Goal: Task Accomplishment & Management: Manage account settings

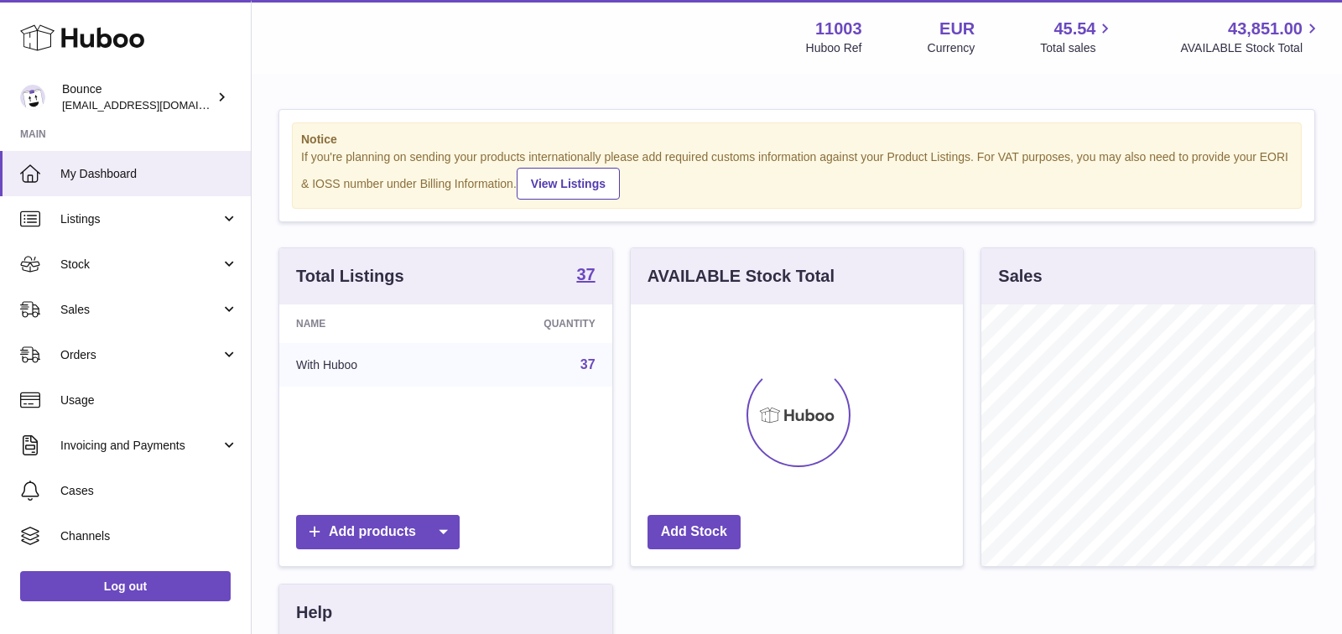
scroll to position [261, 333]
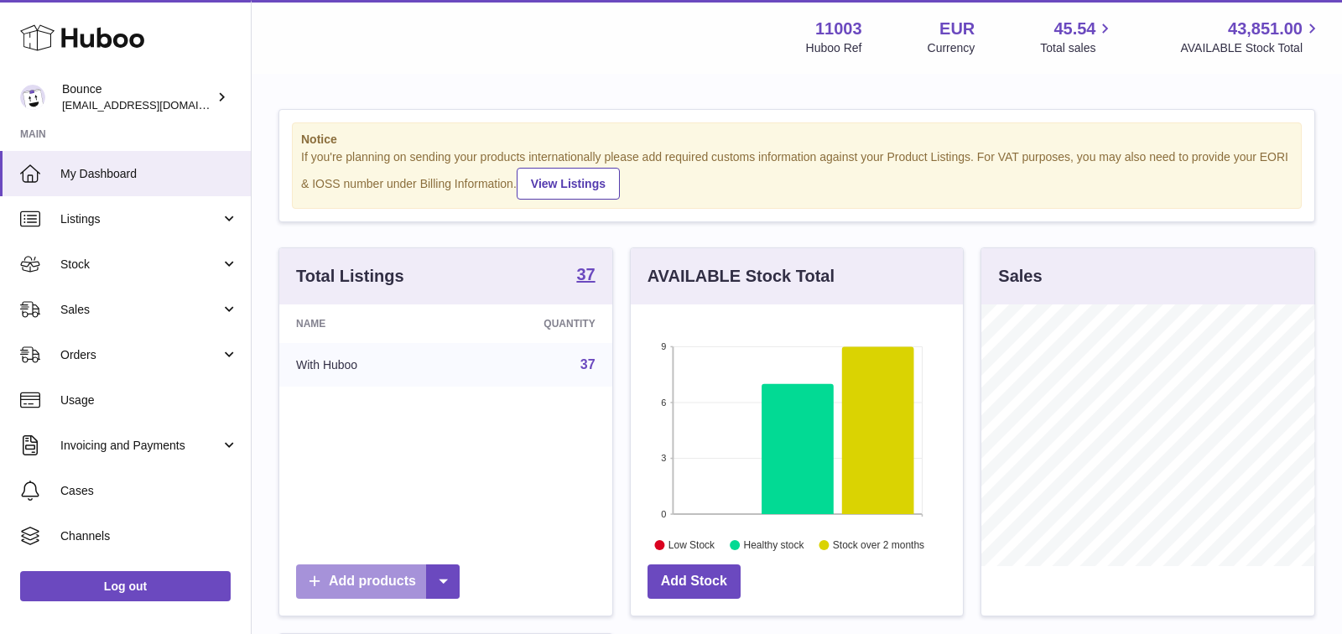
click at [364, 580] on link "Add products" at bounding box center [378, 582] width 164 height 34
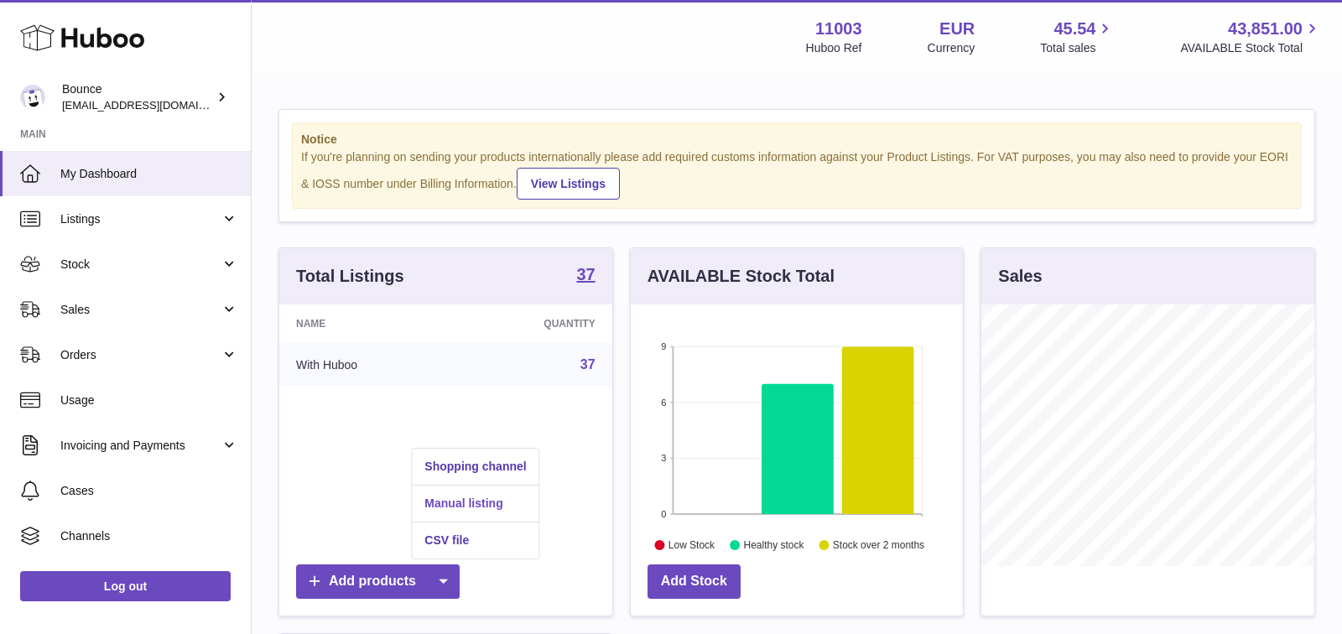
click at [465, 501] on link "Manual listing" at bounding box center [475, 504] width 127 height 36
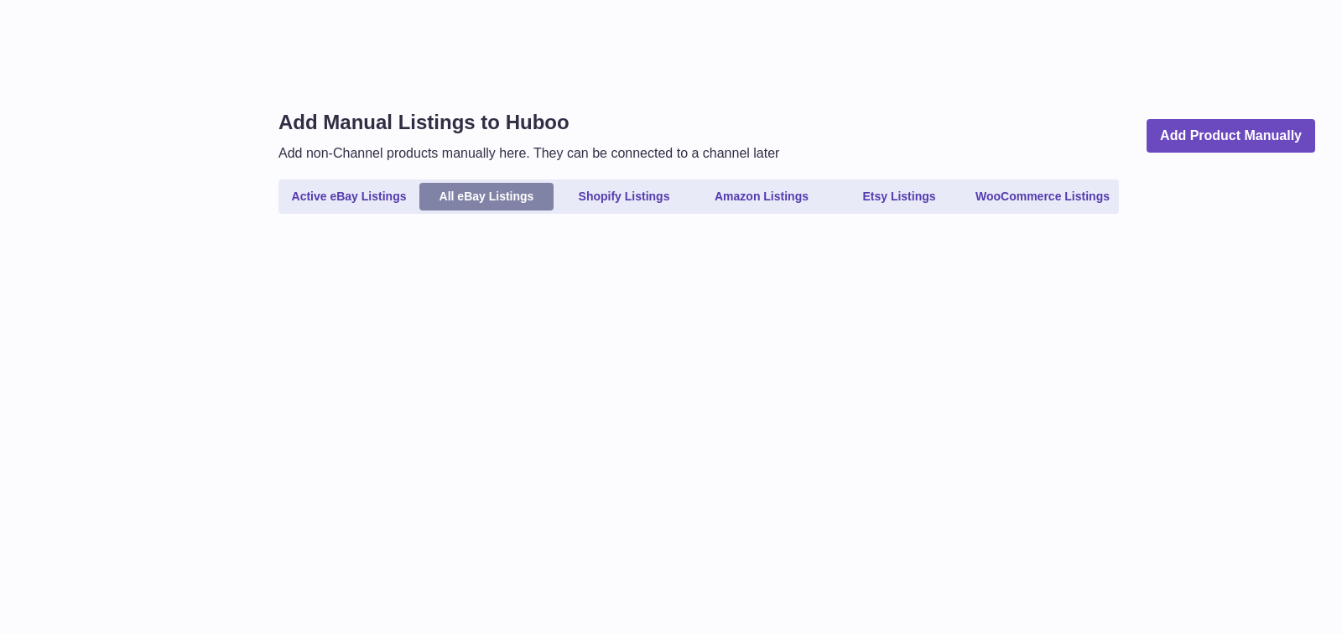
select select
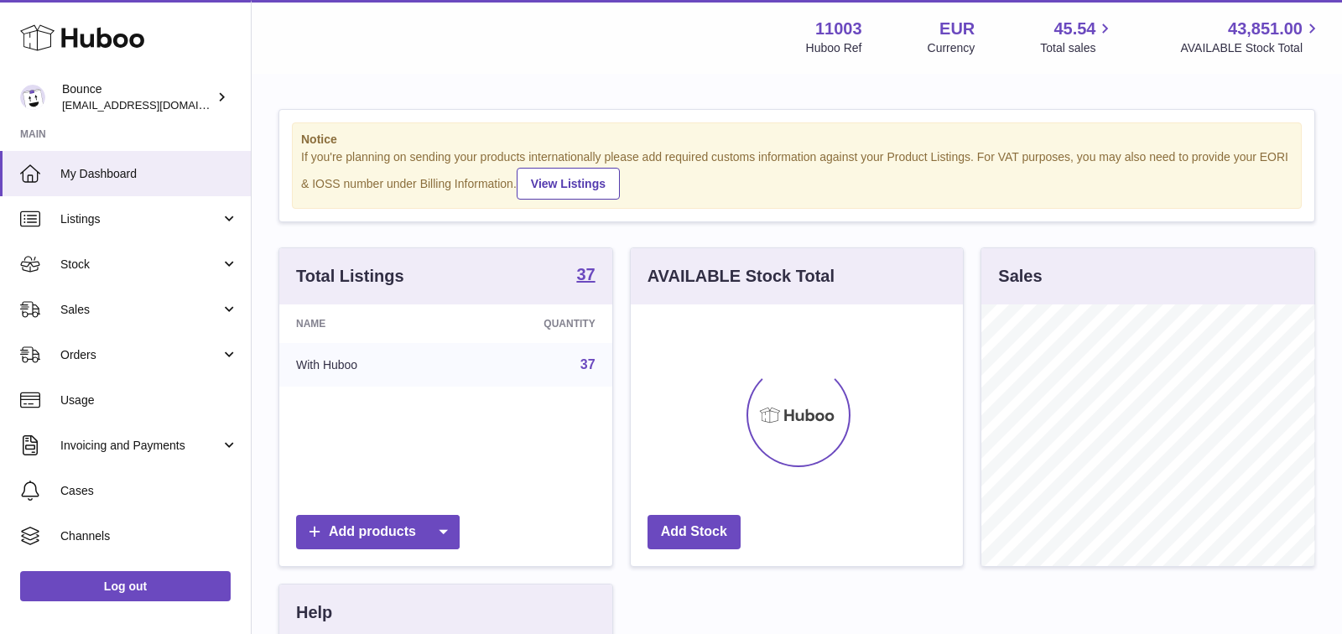
scroll to position [261, 333]
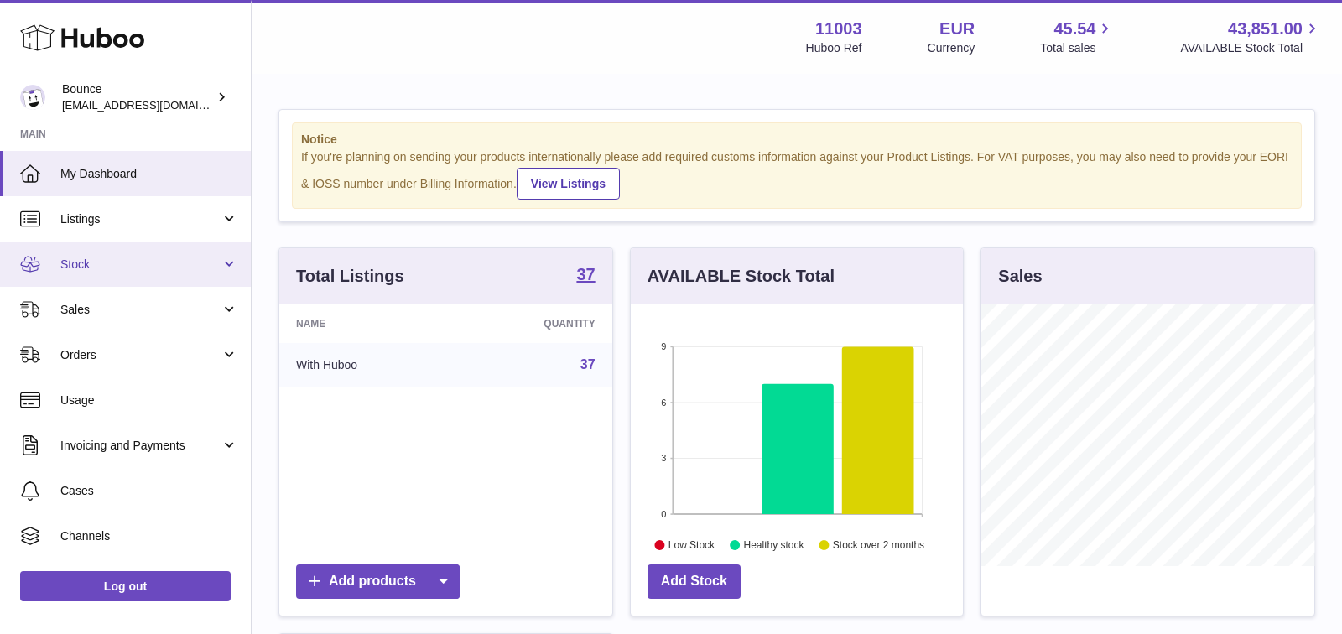
click at [190, 247] on link "Stock" at bounding box center [125, 264] width 251 height 45
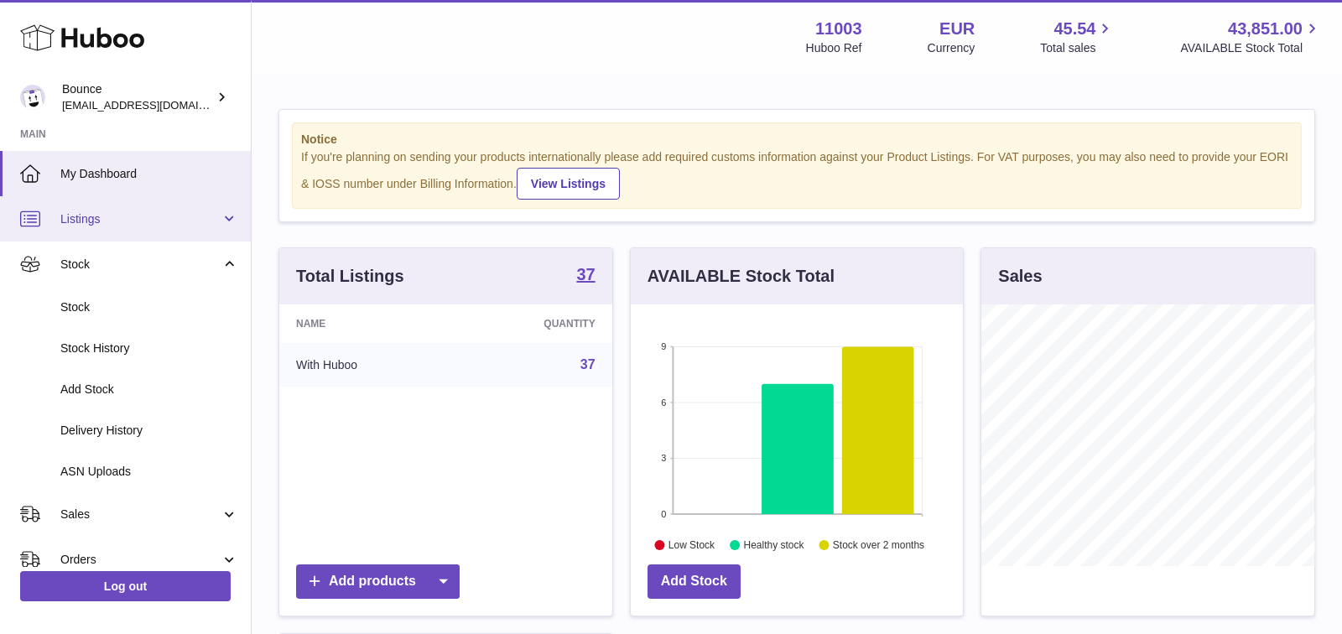
click at [195, 217] on span "Listings" at bounding box center [140, 219] width 160 height 16
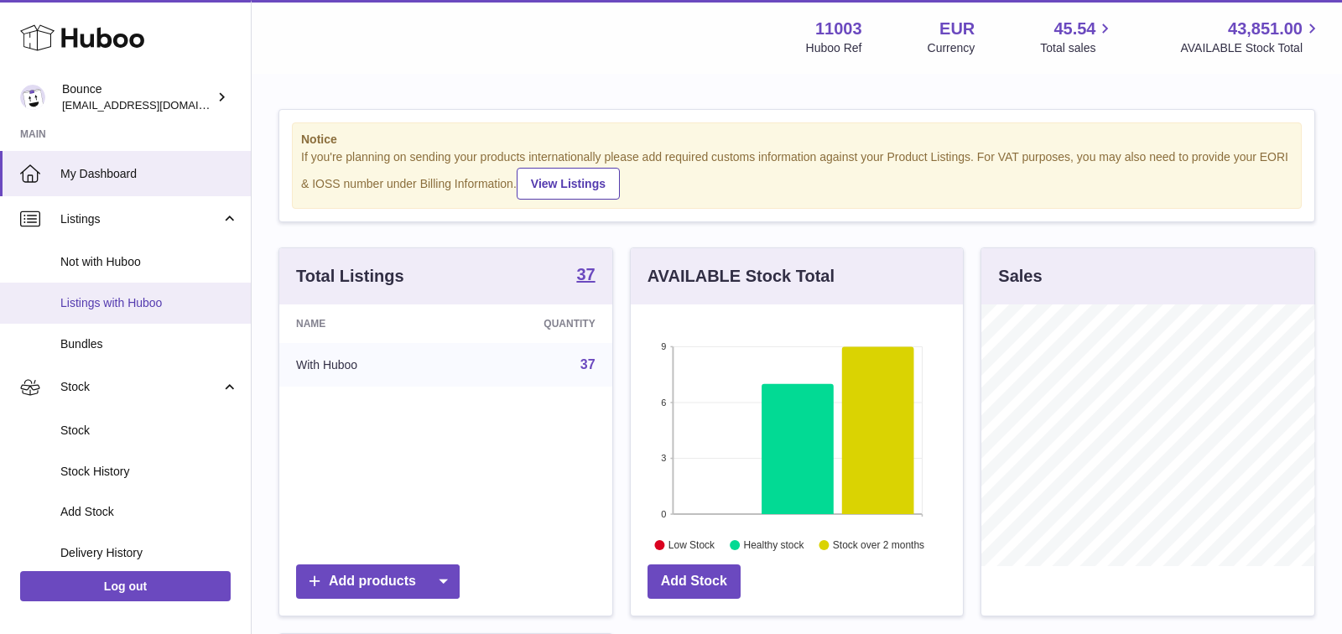
click at [146, 297] on span "Listings with Huboo" at bounding box center [149, 303] width 178 height 16
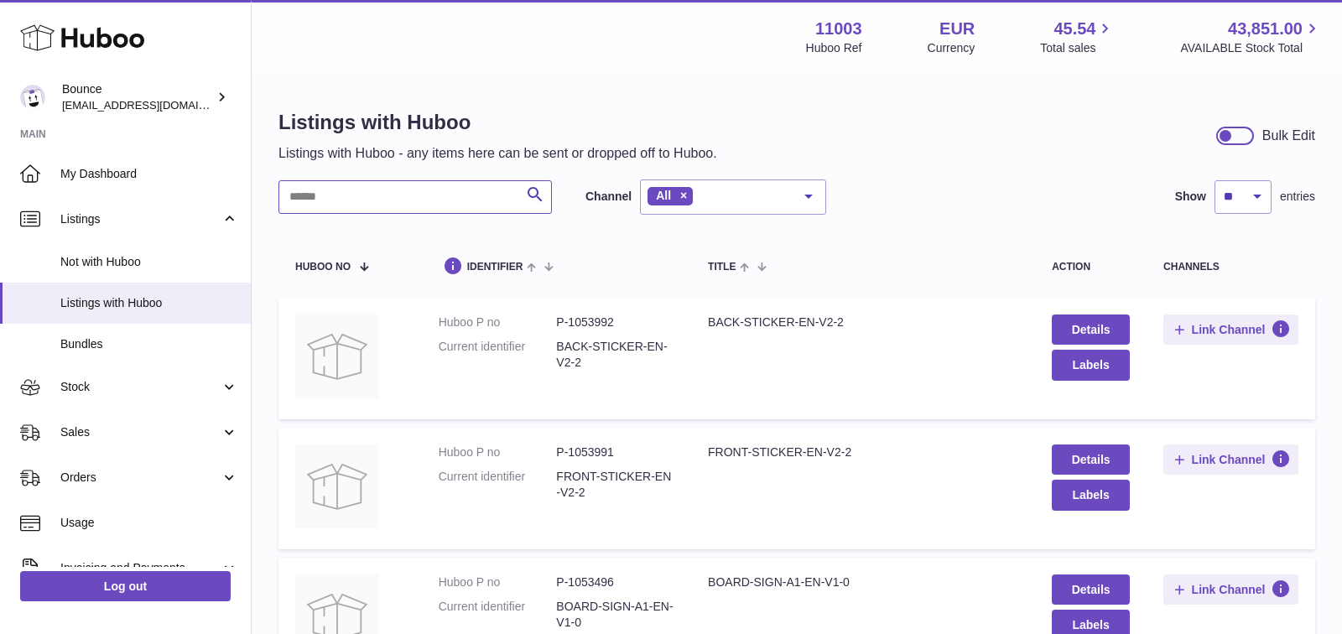
click at [446, 205] on input "text" at bounding box center [415, 197] width 273 height 34
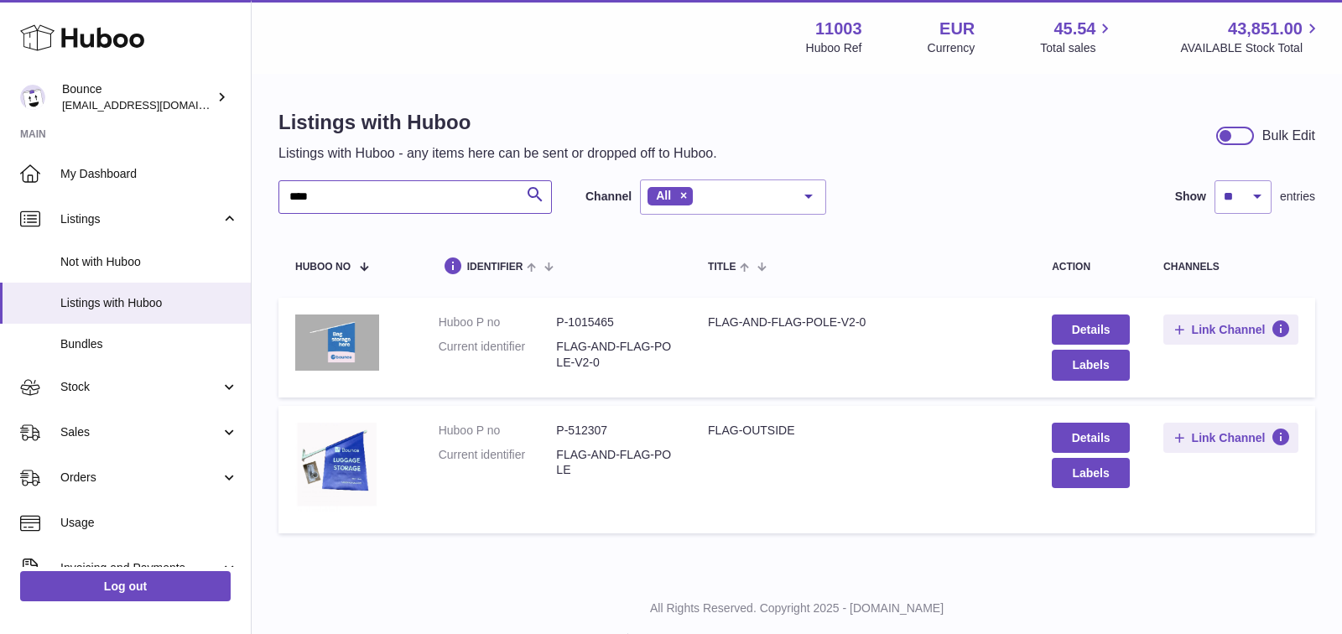
click at [494, 195] on input "****" at bounding box center [415, 197] width 273 height 34
type input "*"
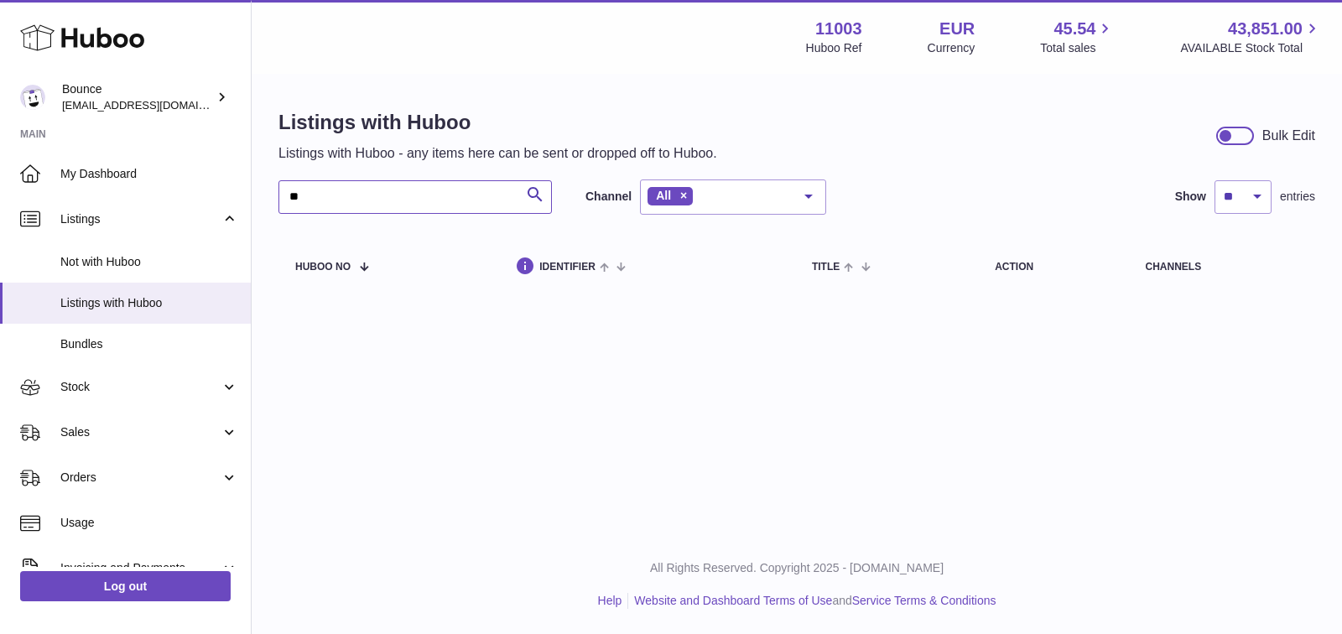
type input "*"
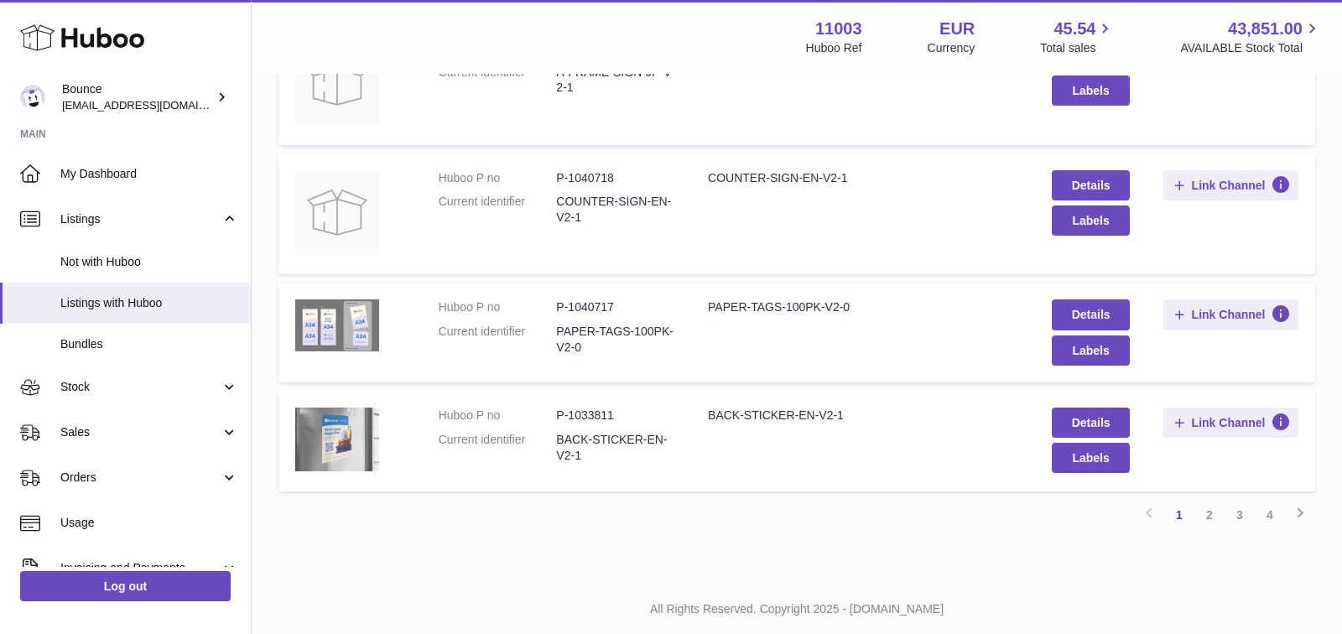
scroll to position [1096, 0]
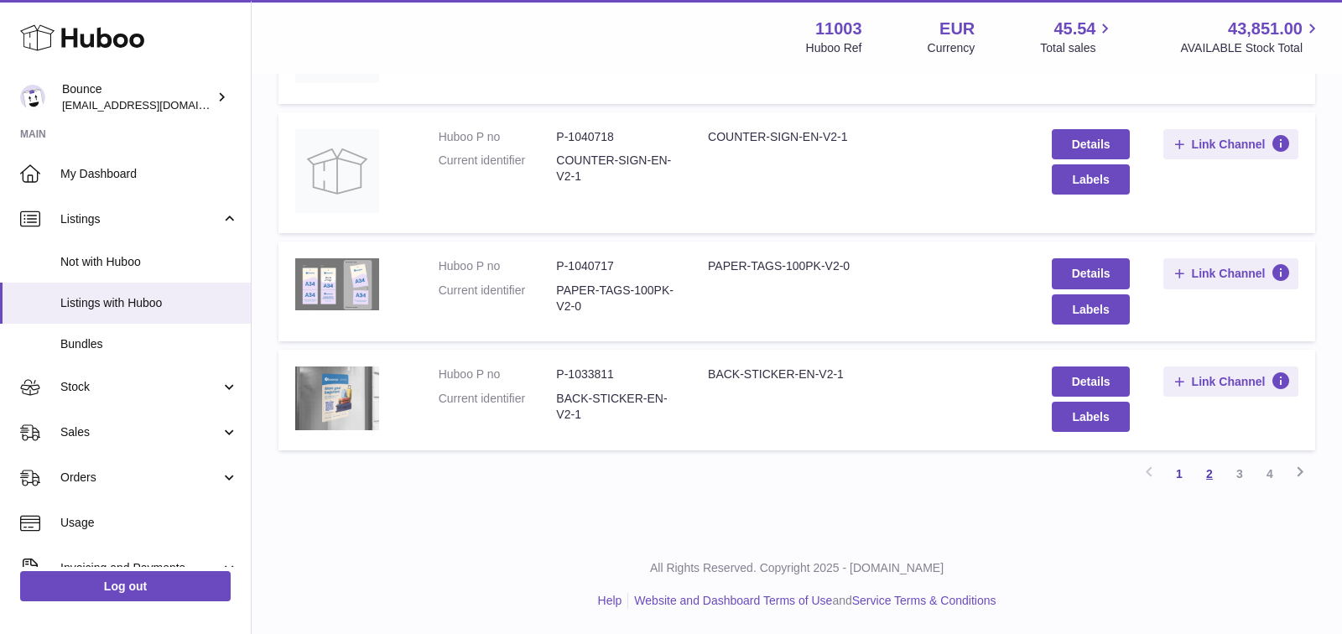
click at [1216, 471] on link "2" at bounding box center [1210, 474] width 30 height 30
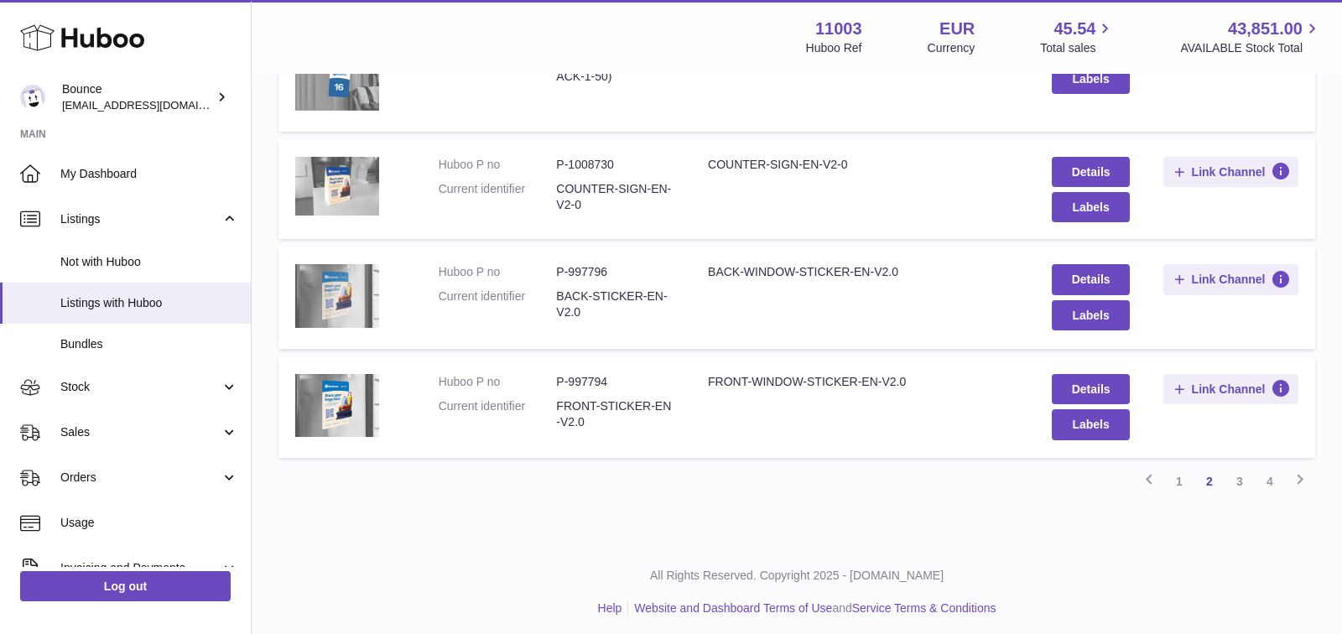
scroll to position [1057, 0]
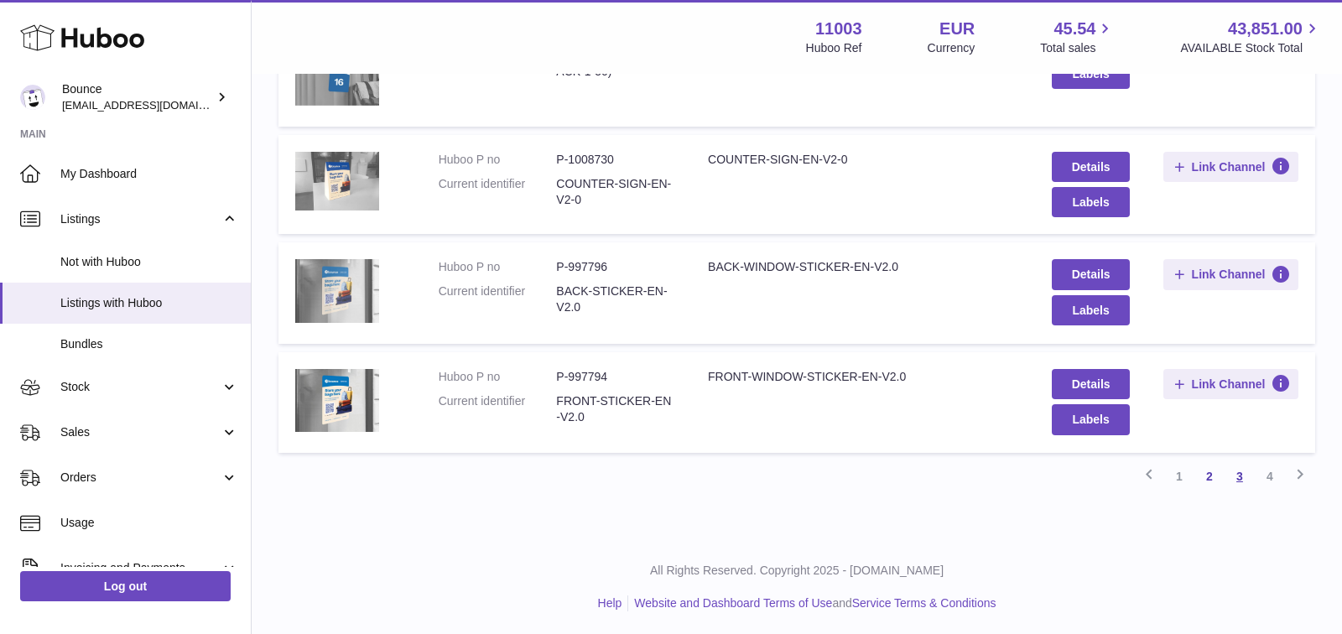
click at [1237, 476] on link "3" at bounding box center [1240, 476] width 30 height 30
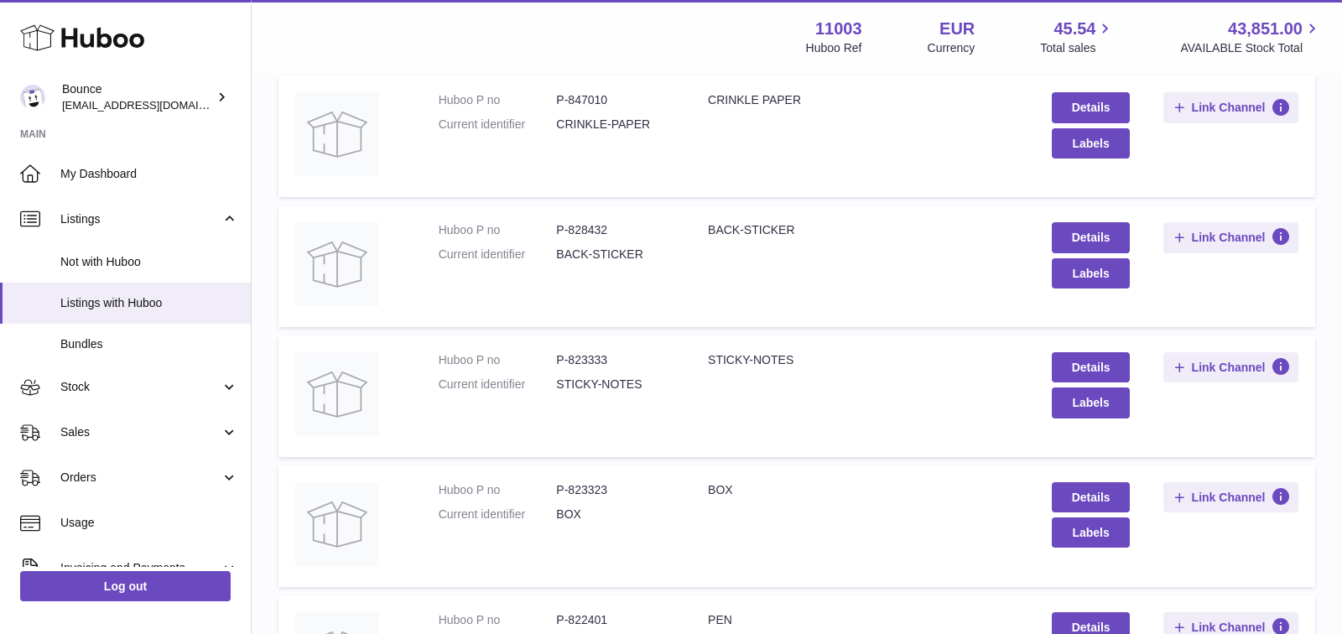
scroll to position [1001, 0]
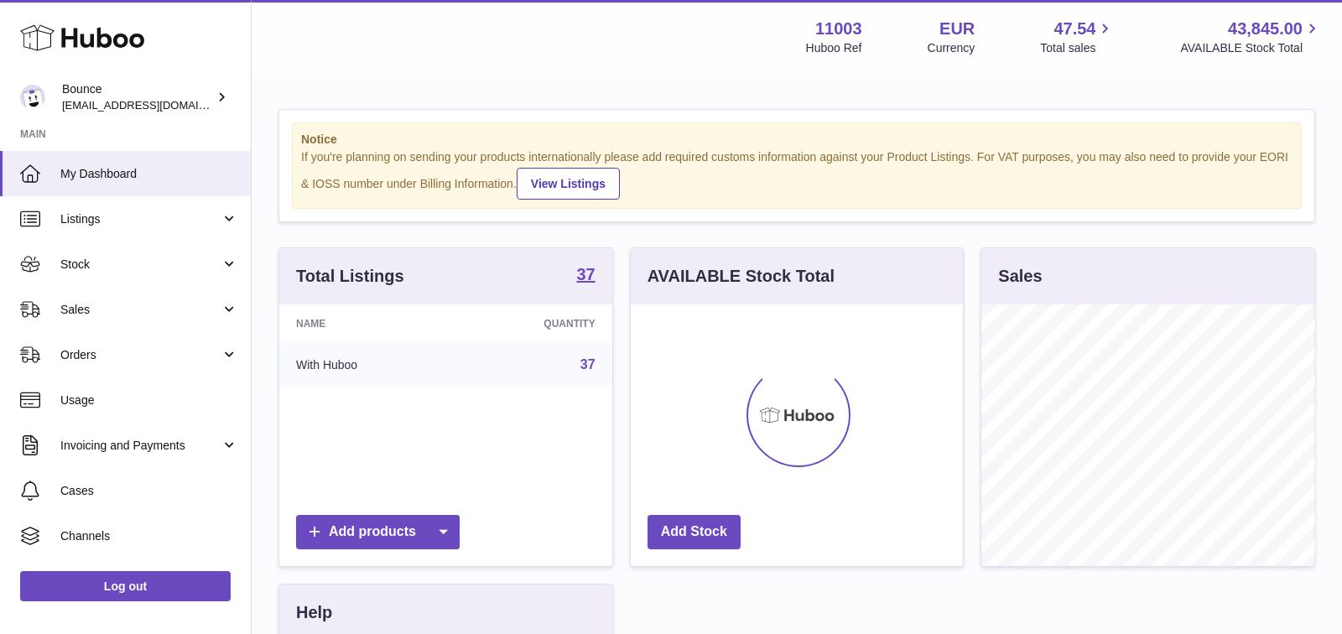
scroll to position [261, 333]
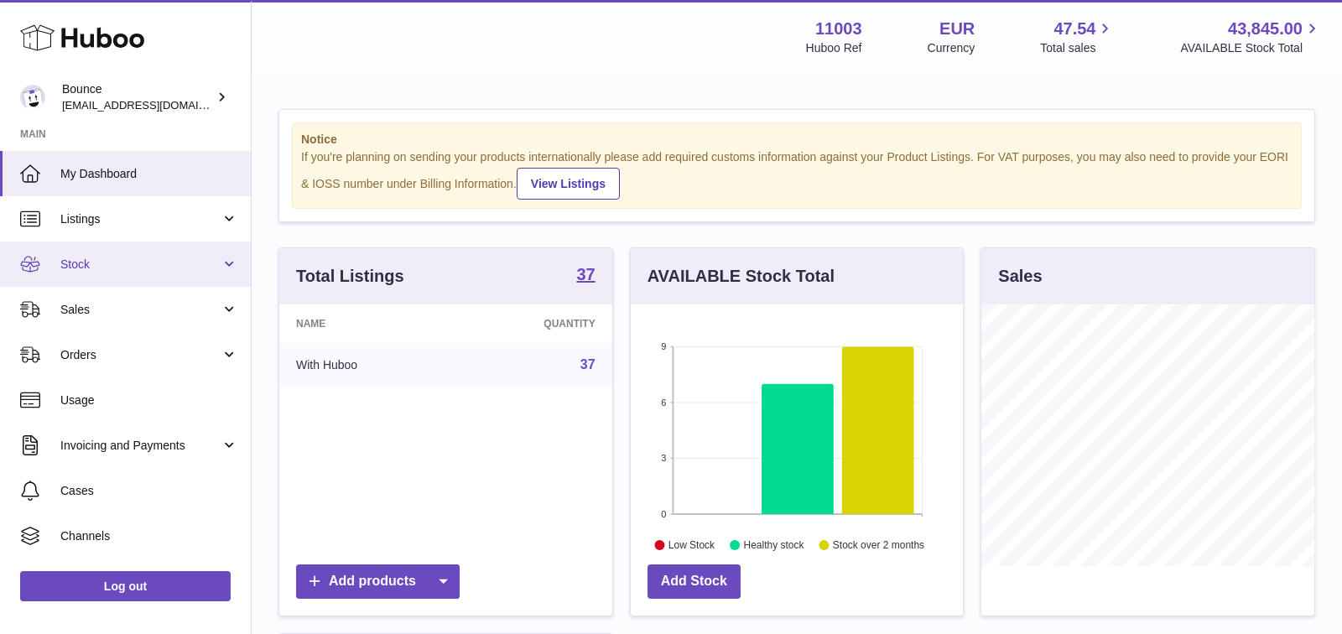
click at [144, 258] on span "Stock" at bounding box center [140, 265] width 160 height 16
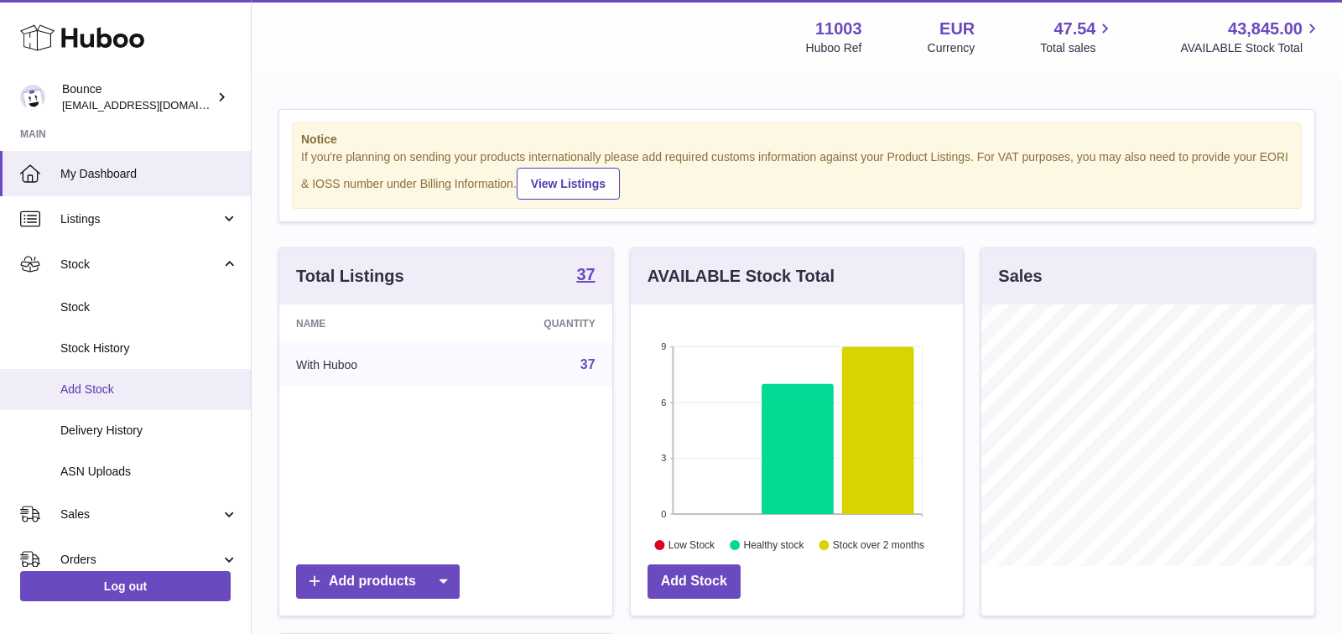
click at [146, 387] on span "Add Stock" at bounding box center [149, 390] width 178 height 16
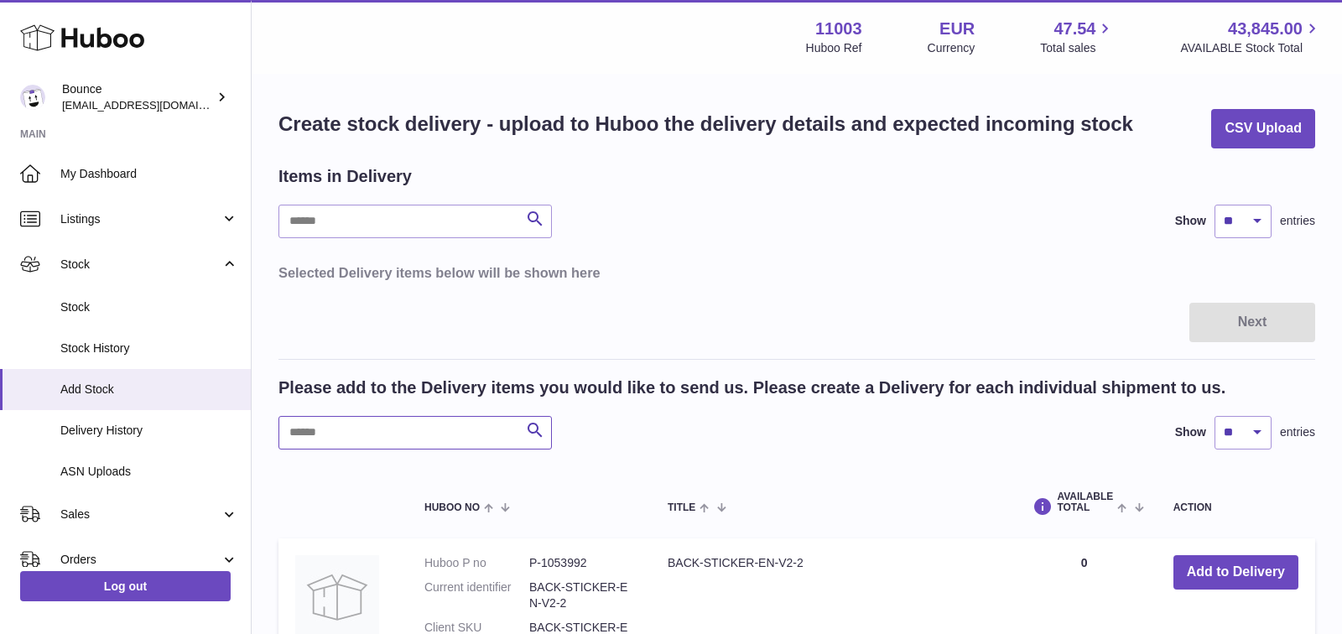
click at [456, 424] on input "text" at bounding box center [415, 433] width 273 height 34
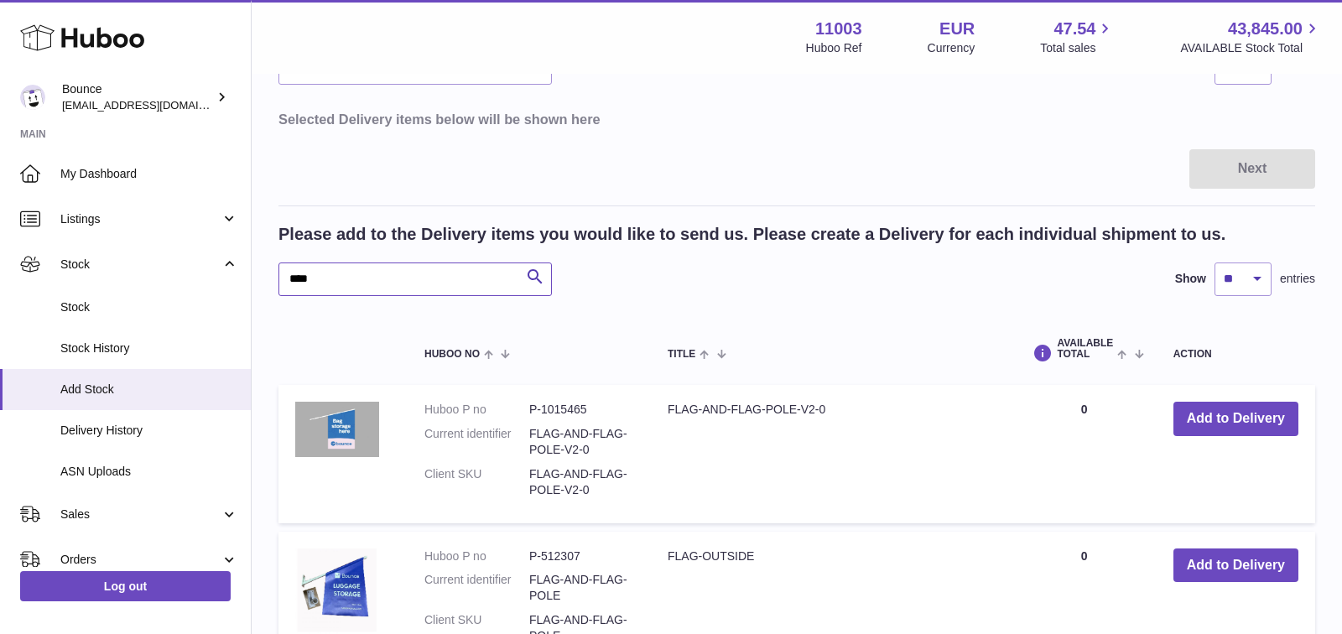
scroll to position [160, 0]
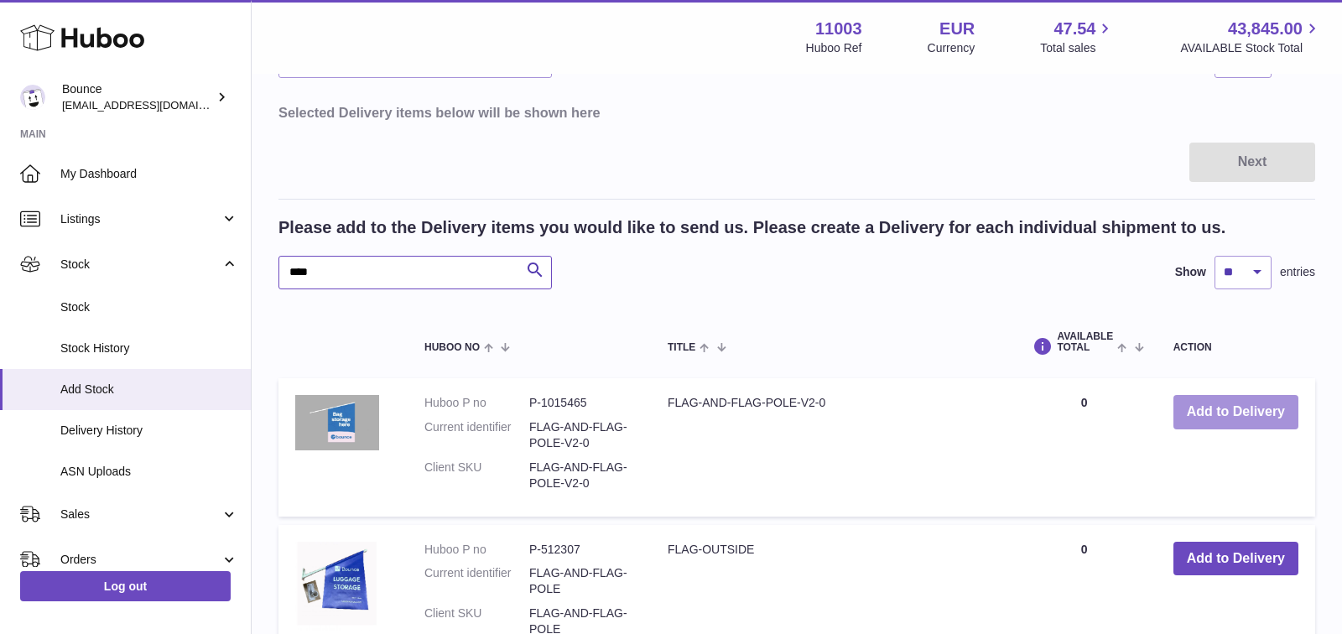
type input "****"
click at [1253, 406] on button "Add to Delivery" at bounding box center [1236, 412] width 125 height 34
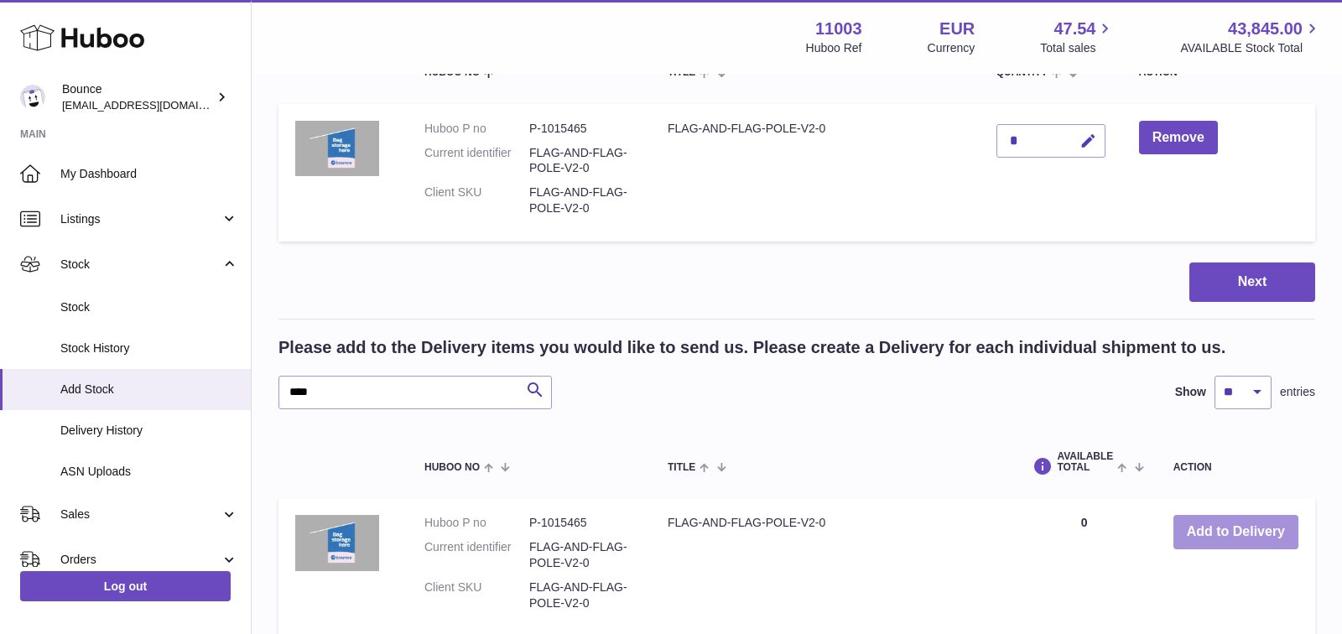
scroll to position [179, 0]
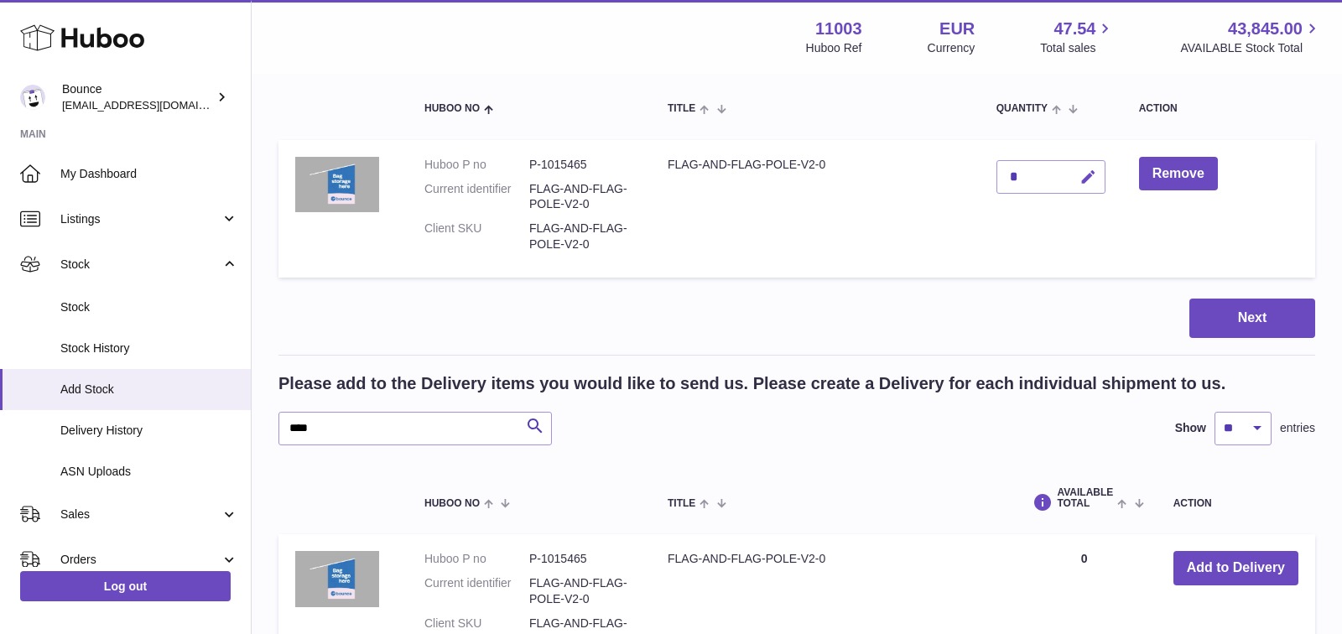
click at [1076, 175] on button "button" at bounding box center [1085, 177] width 39 height 34
type input "***"
click at [1101, 172] on button "submit" at bounding box center [1086, 177] width 32 height 27
click at [1226, 329] on button "Next" at bounding box center [1253, 318] width 126 height 39
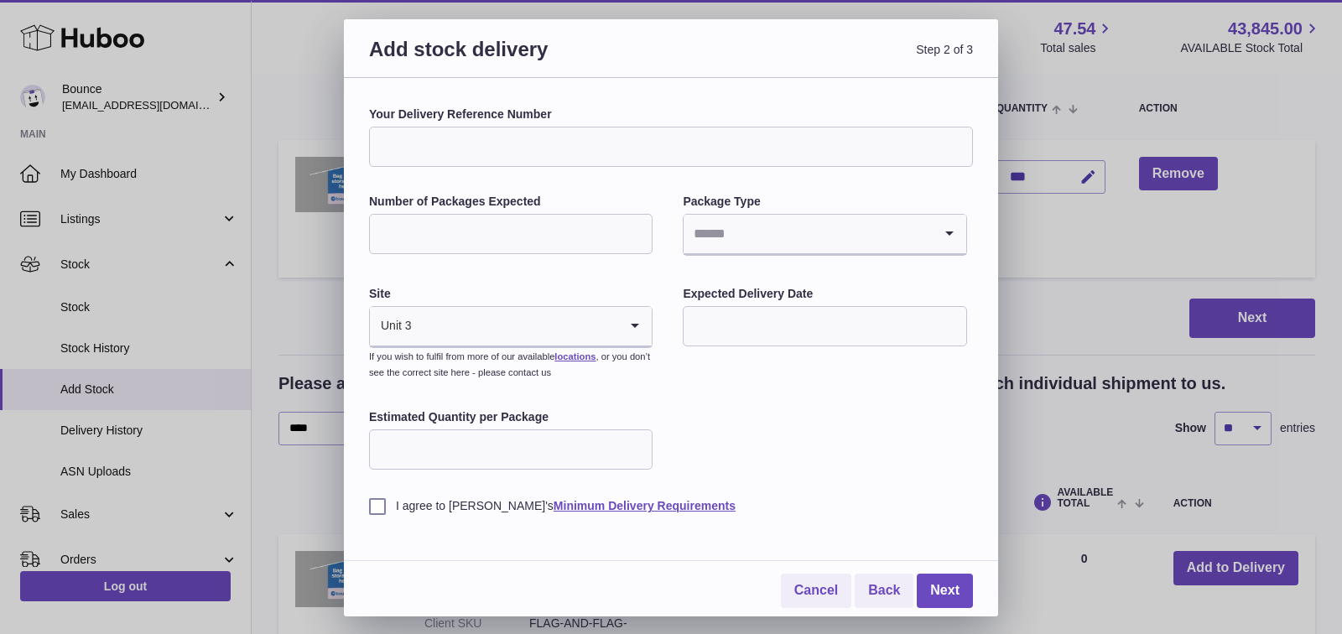
click at [689, 151] on input "Your Delivery Reference Number" at bounding box center [671, 147] width 604 height 40
type input "**********"
click at [626, 229] on input "Number of Packages Expected" at bounding box center [511, 234] width 284 height 40
click at [686, 381] on div "**********" at bounding box center [671, 311] width 604 height 408
click at [723, 322] on input "text" at bounding box center [825, 326] width 284 height 40
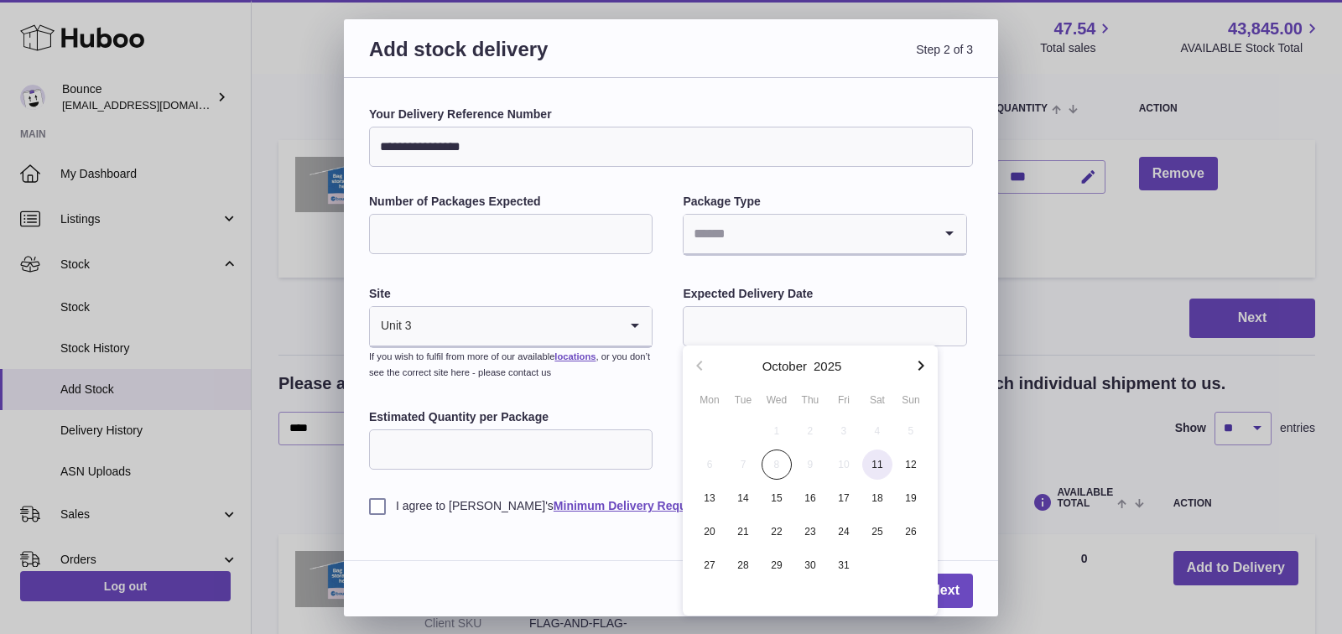
click at [872, 468] on span "11" at bounding box center [877, 465] width 30 height 30
type input "**********"
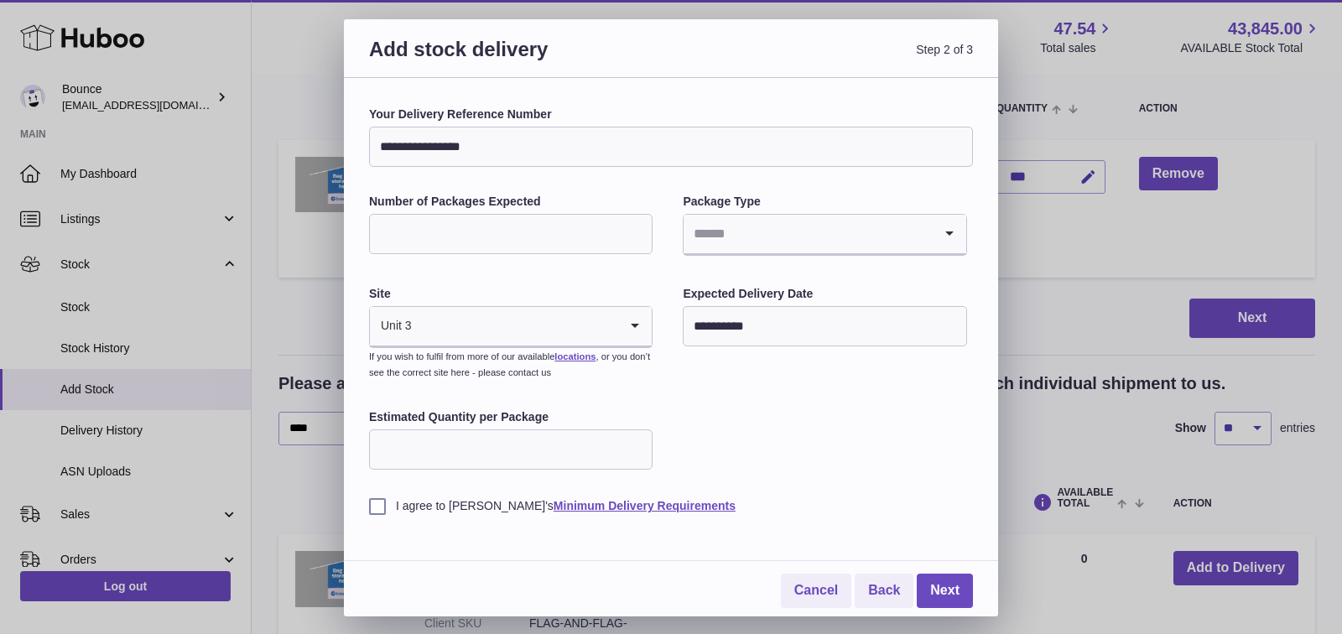
click at [377, 508] on label "I agree to Huboo's Minimum Delivery Requirements" at bounding box center [671, 506] width 604 height 16
click at [566, 446] on input "Estimated Quantity per Package" at bounding box center [511, 449] width 284 height 40
type input "***"
click at [561, 243] on input "Number of Packages Expected" at bounding box center [511, 234] width 284 height 40
type input "*"
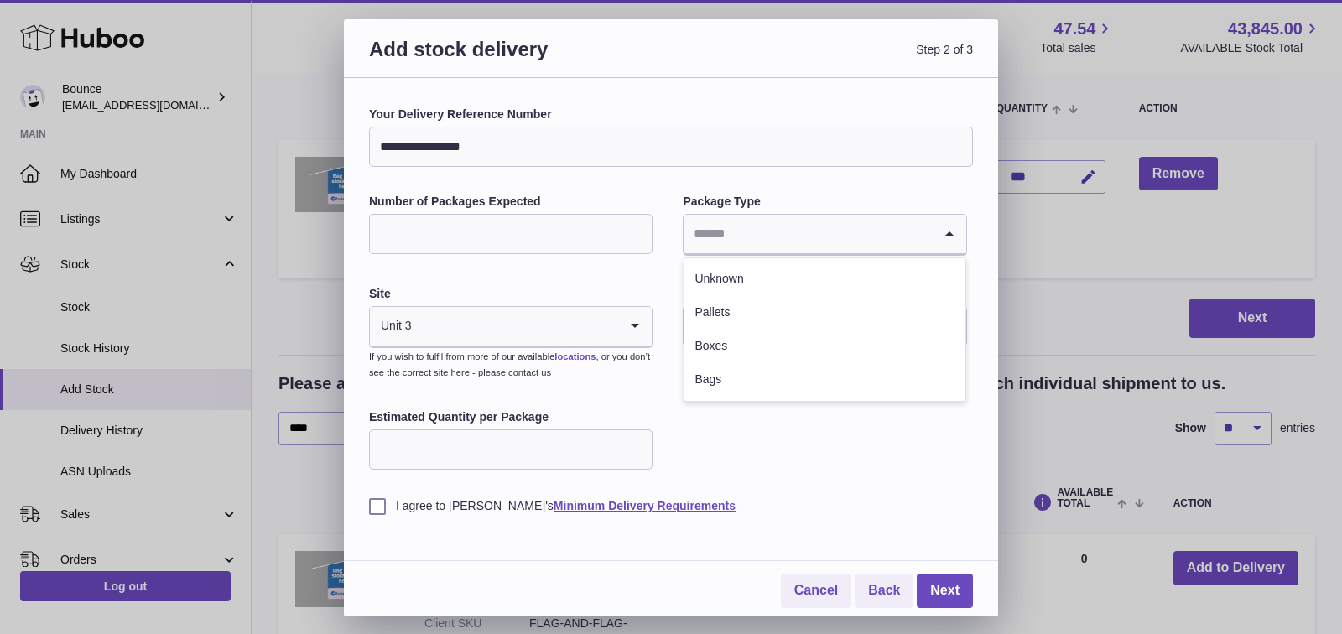
click at [741, 247] on input "Search for option" at bounding box center [808, 234] width 248 height 39
click at [741, 342] on li "Boxes" at bounding box center [825, 347] width 280 height 34
click at [953, 590] on link "Next" at bounding box center [945, 591] width 56 height 34
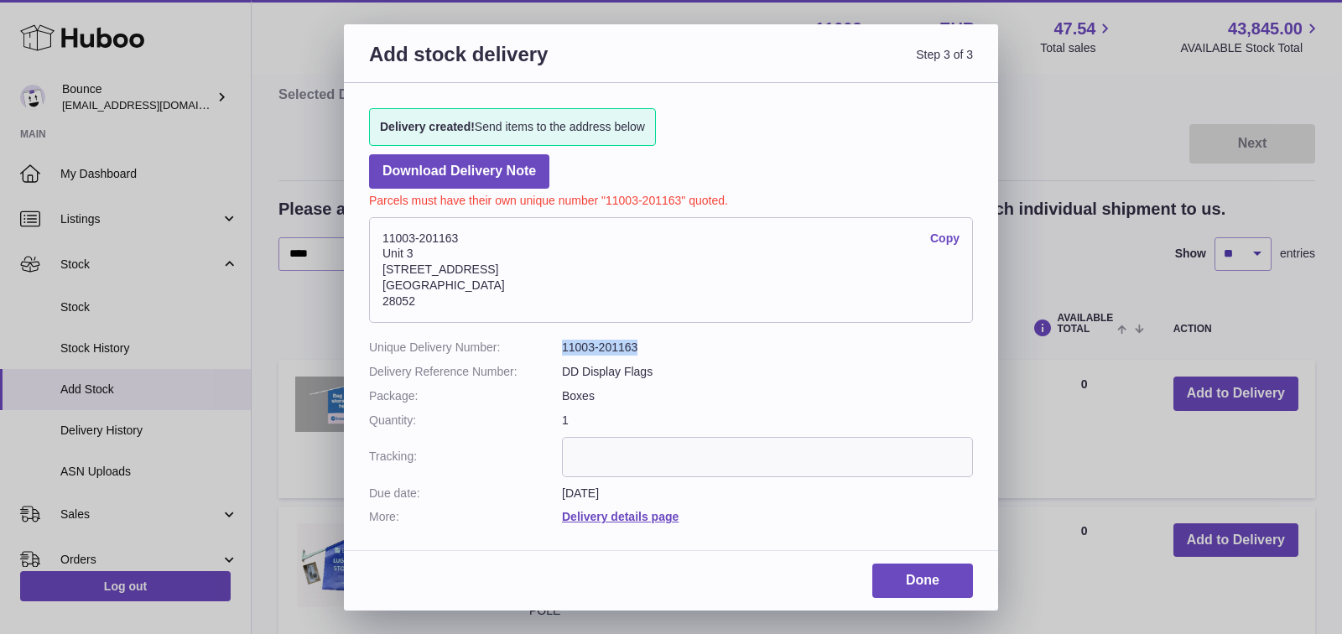
drag, startPoint x: 637, startPoint y: 342, endPoint x: 559, endPoint y: 347, distance: 78.2
click at [559, 347] on dl "Unique Delivery Number: 11003-201163 Delivery Reference Number: DD Display Flag…" at bounding box center [671, 432] width 604 height 185
copy dl "11003-201163"
click at [950, 584] on link "Done" at bounding box center [922, 581] width 101 height 34
